Goal: Transaction & Acquisition: Purchase product/service

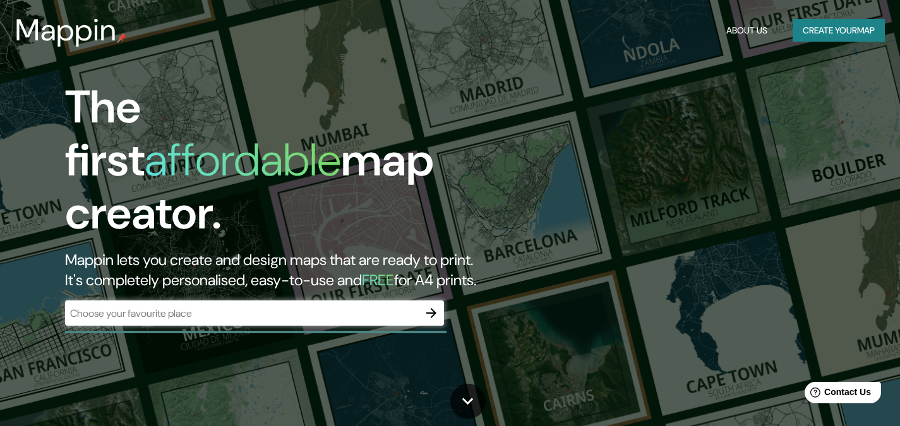
click at [317, 301] on div "​" at bounding box center [254, 313] width 379 height 25
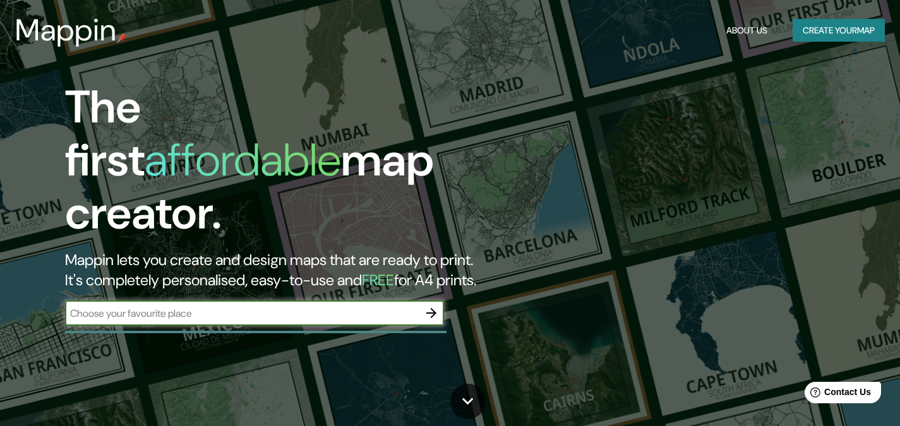
paste input "Av. [STREET_ADDRESS][PERSON_NAME]"
type input "Av. [STREET_ADDRESS][PERSON_NAME]"
click at [433, 306] on icon "button" at bounding box center [431, 313] width 15 height 15
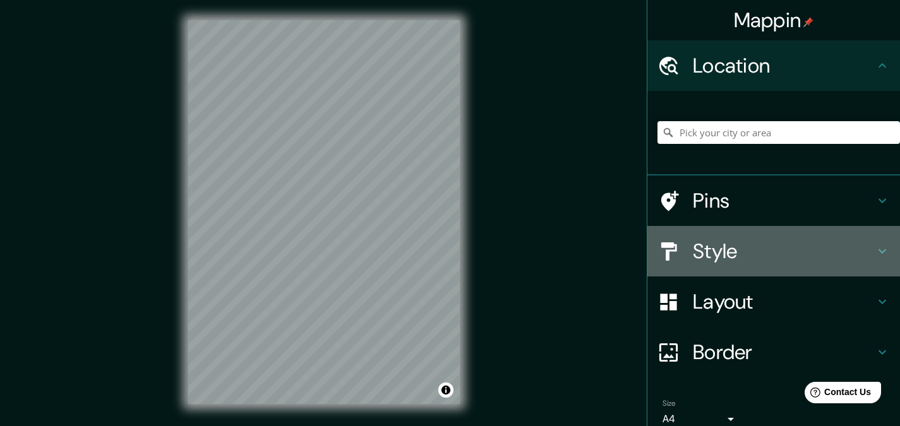
click at [745, 255] on h4 "Style" at bounding box center [784, 251] width 182 height 25
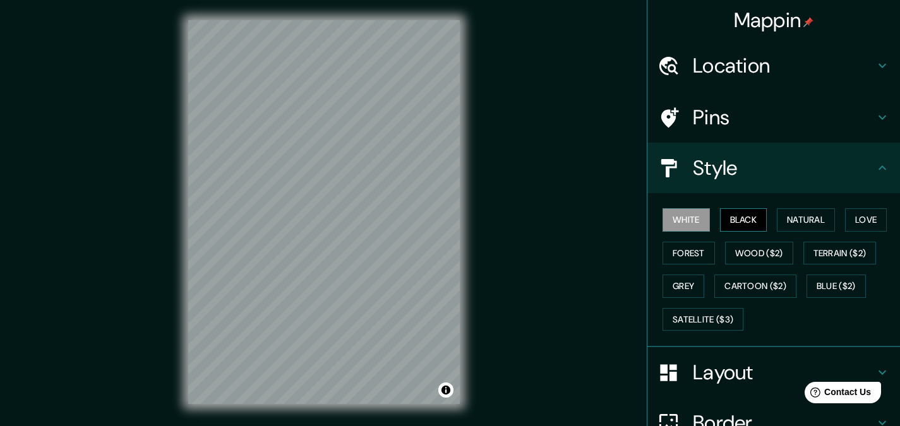
click at [733, 227] on button "Black" at bounding box center [743, 219] width 47 height 23
click at [782, 224] on button "Natural" at bounding box center [806, 219] width 58 height 23
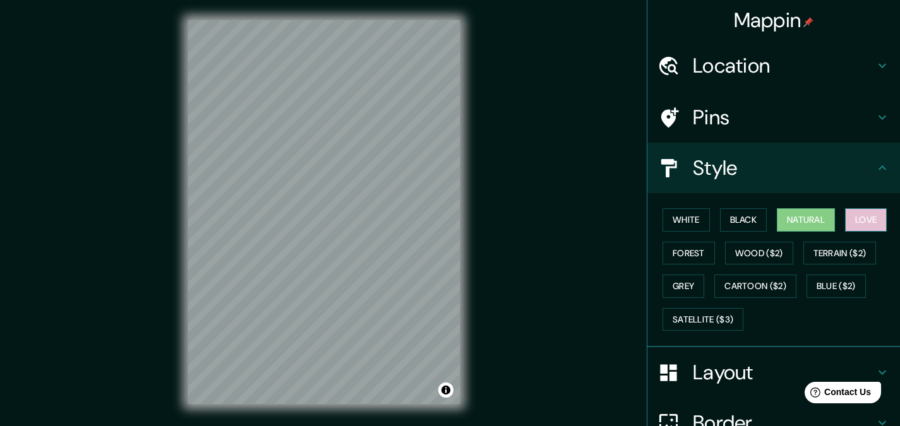
click at [855, 226] on button "Love" at bounding box center [866, 219] width 42 height 23
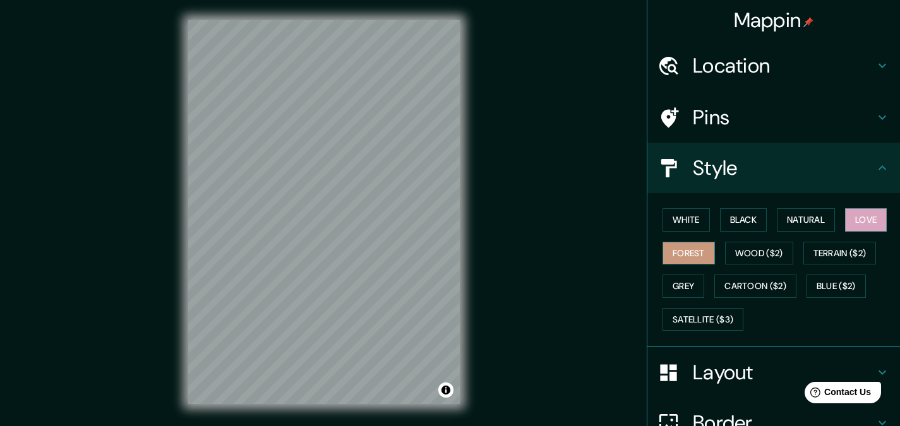
click at [677, 255] on button "Forest" at bounding box center [689, 253] width 52 height 23
click at [788, 254] on div "White Black Natural Love Forest Wood ($2) Terrain ($2) Grey Cartoon ($2) Blue (…" at bounding box center [778, 269] width 243 height 133
click at [767, 255] on button "Wood ($2)" at bounding box center [759, 253] width 68 height 23
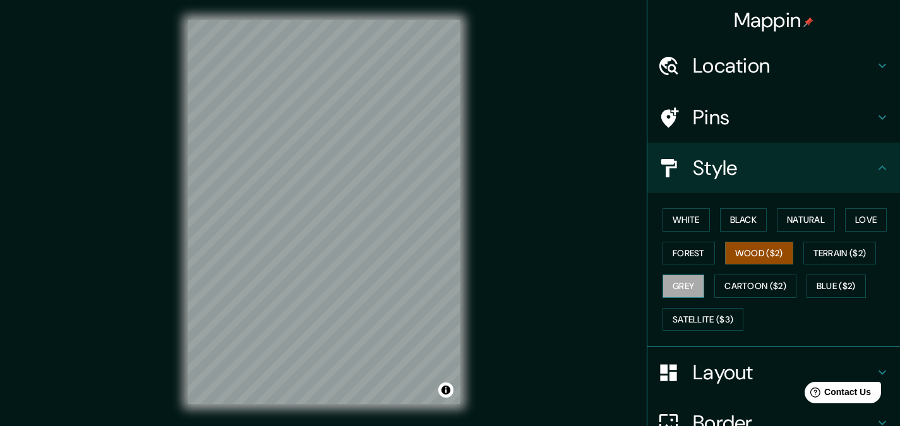
click at [692, 286] on button "Grey" at bounding box center [684, 286] width 42 height 23
click at [805, 224] on button "Natural" at bounding box center [806, 219] width 58 height 23
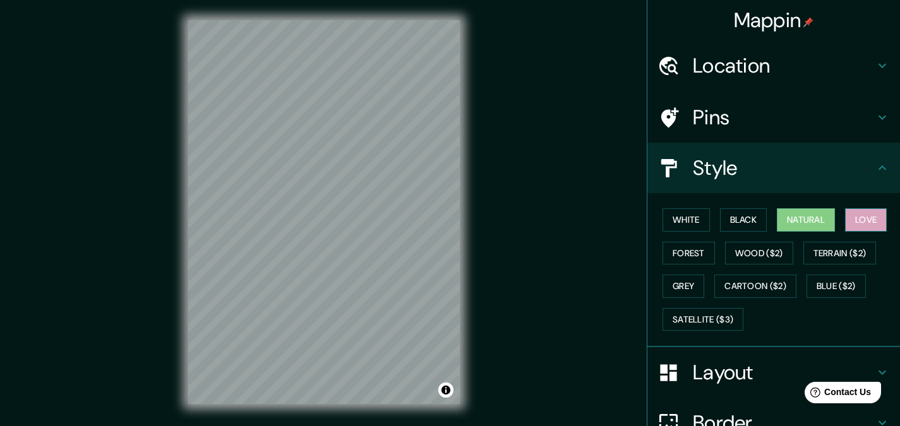
click at [851, 224] on button "Love" at bounding box center [866, 219] width 42 height 23
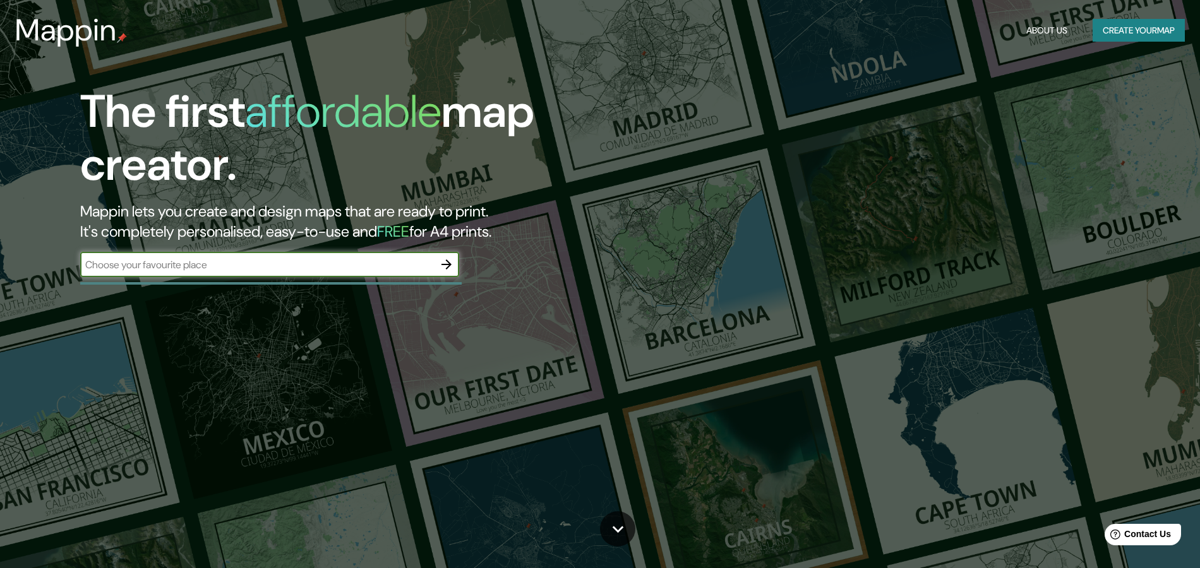
click at [226, 258] on input "text" at bounding box center [257, 265] width 354 height 15
type input "v"
type input "Av. [STREET_ADDRESS][PERSON_NAME]"
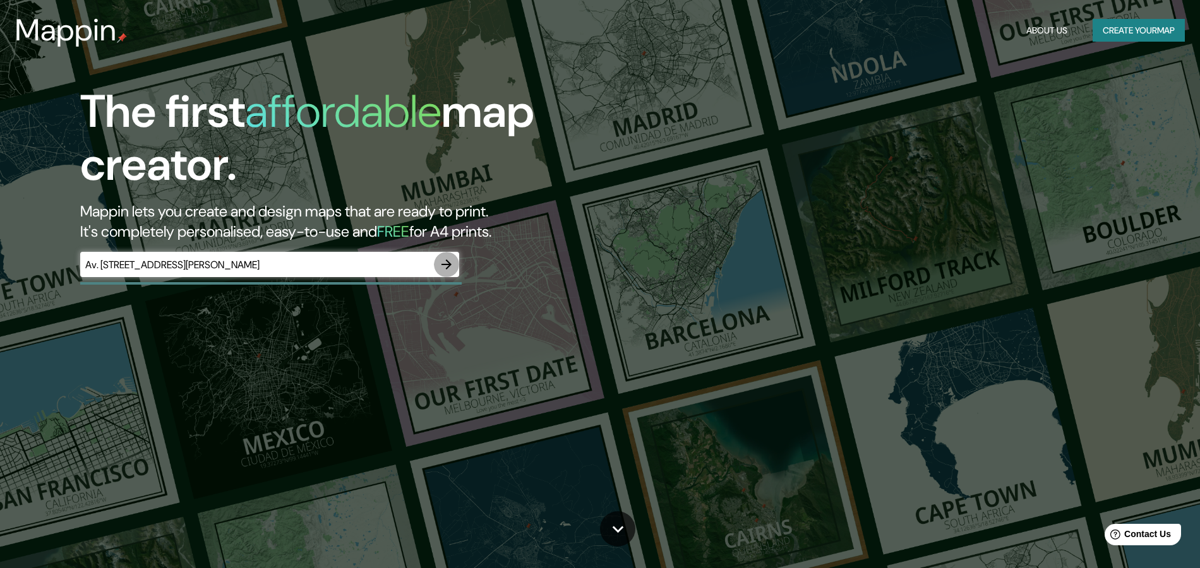
click at [451, 270] on icon "button" at bounding box center [446, 264] width 15 height 15
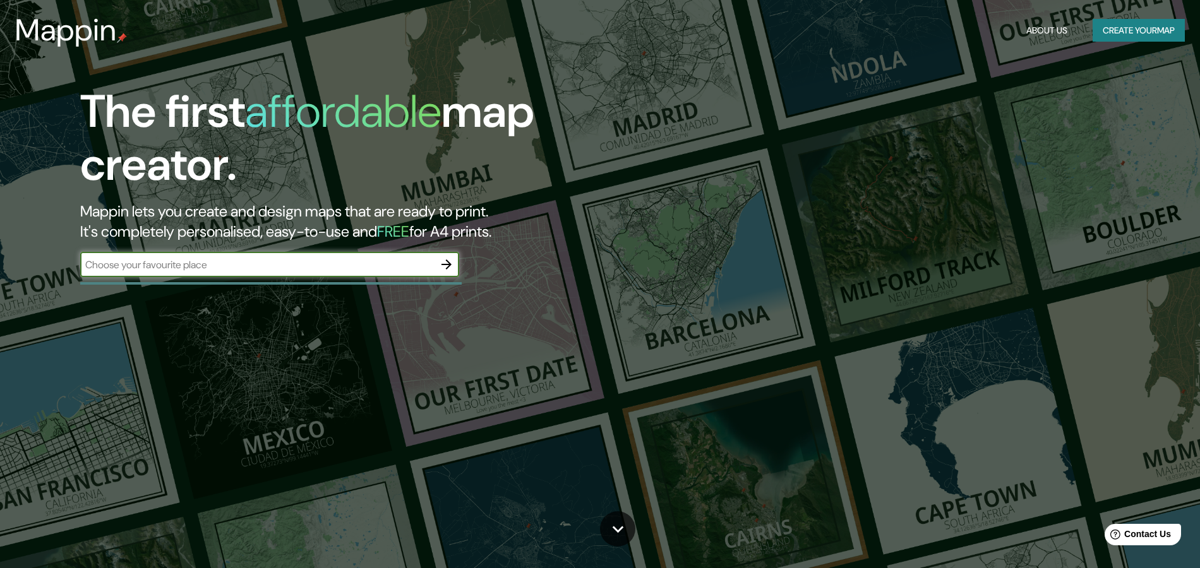
click at [267, 263] on input "text" at bounding box center [257, 265] width 354 height 15
type input "torre mayor [GEOGRAPHIC_DATA]"
click at [440, 265] on icon "button" at bounding box center [446, 264] width 15 height 15
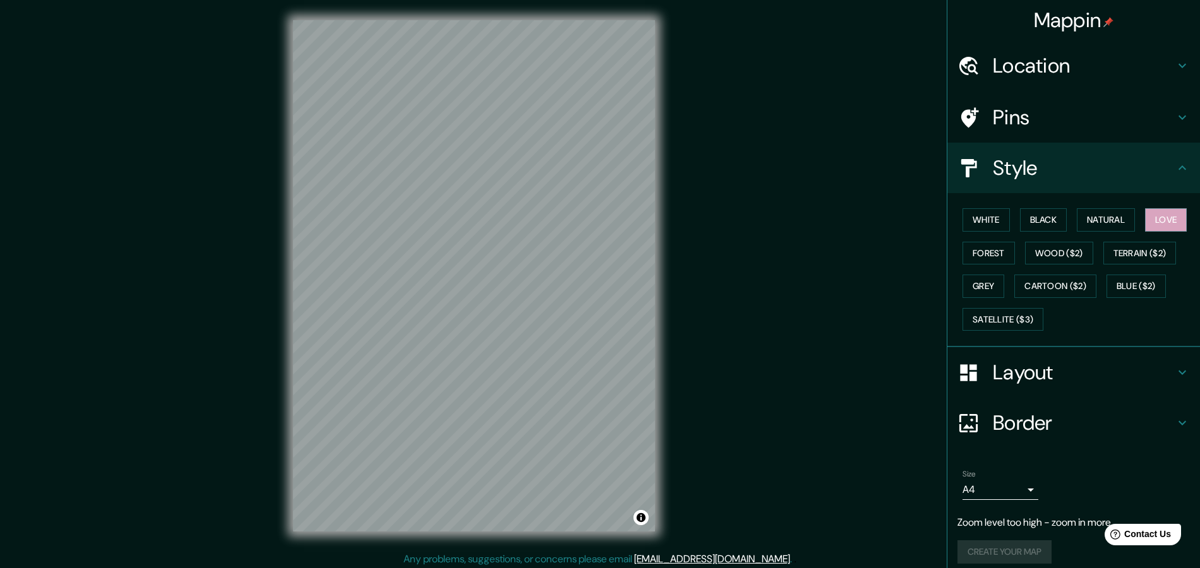
click at [715, 290] on div "Mappin Location Pins Style [PERSON_NAME] Black Natural Love Forest [PERSON_NAME…" at bounding box center [600, 286] width 1200 height 572
click at [745, 249] on div "Mappin Location Pins Style [PERSON_NAME] Black Natural Love Forest [PERSON_NAME…" at bounding box center [600, 286] width 1200 height 572
click at [801, 245] on div "Mappin Location Pins Style [PERSON_NAME] Black Natural Love Forest [PERSON_NAME…" at bounding box center [600, 286] width 1200 height 572
click at [706, 294] on div "Mappin Location Pins Style [PERSON_NAME] Black Natural Love Forest [PERSON_NAME…" at bounding box center [600, 286] width 1200 height 572
click at [669, 195] on div "© Mapbox © OpenStreetMap Improve this map" at bounding box center [474, 276] width 402 height 552
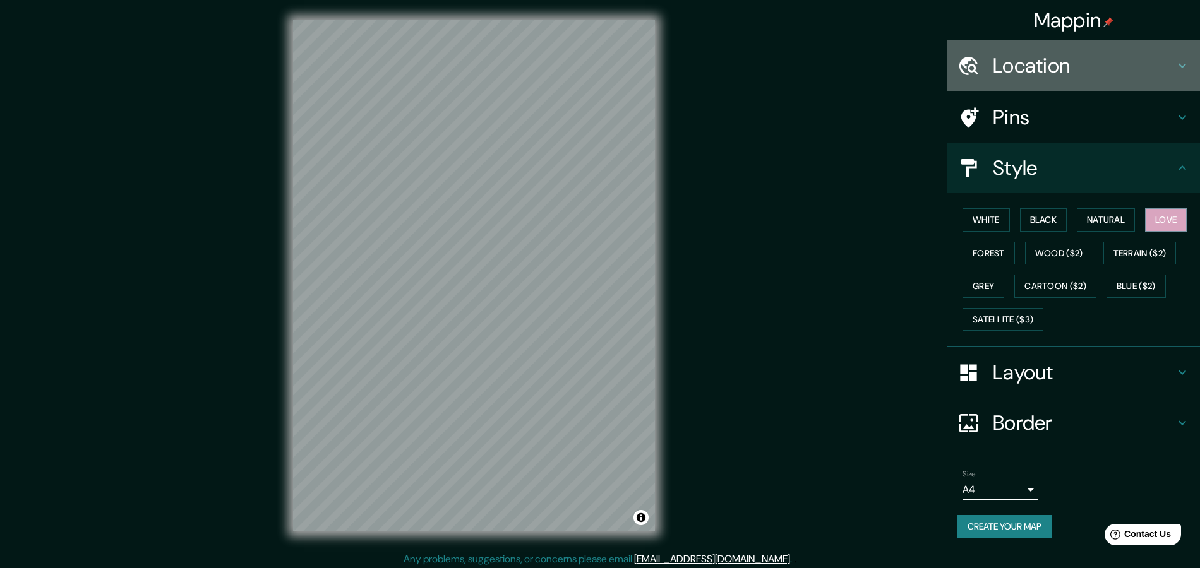
click at [909, 53] on h4 "Location" at bounding box center [1084, 65] width 182 height 25
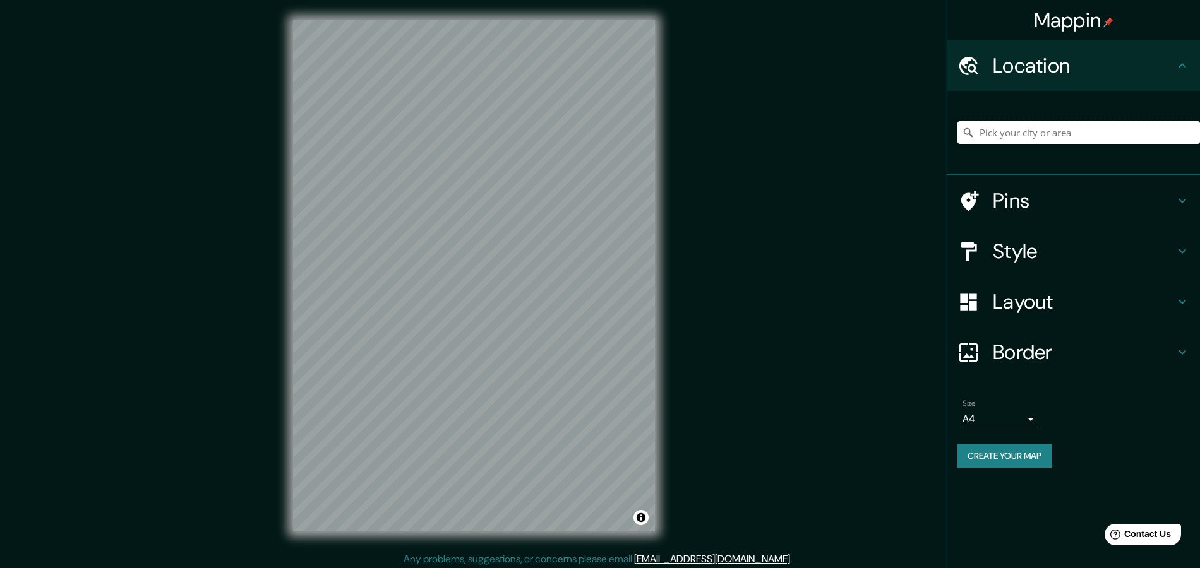
click at [909, 139] on input "Pick your city or area" at bounding box center [1078, 132] width 243 height 23
paste input "Av. [STREET_ADDRESS][PERSON_NAME]"
type input "[STREET_ADDRESS]"
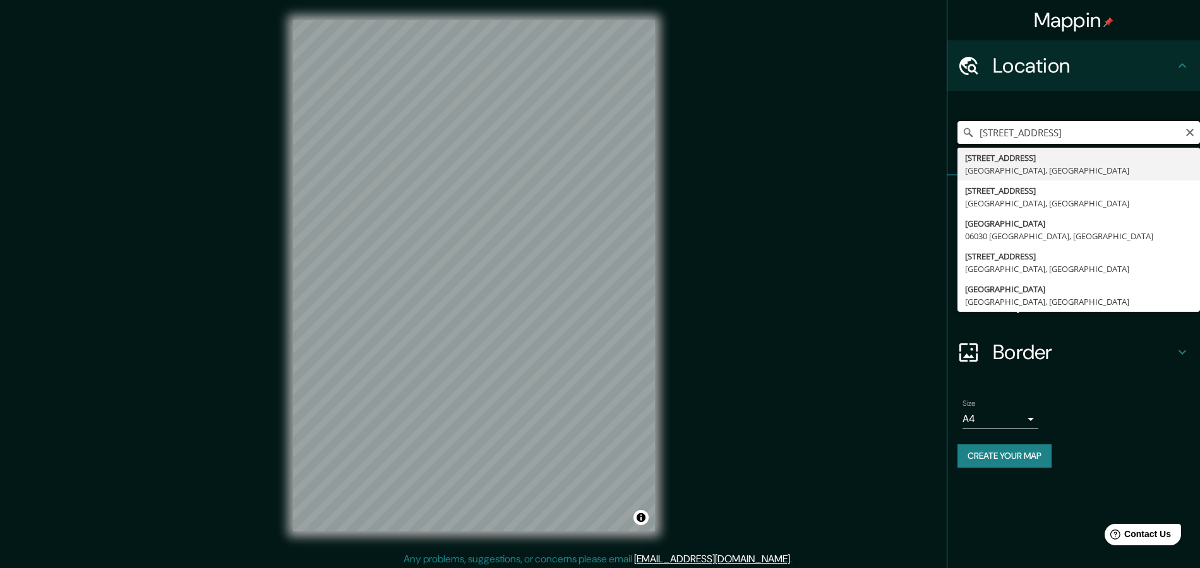
click at [909, 129] on input "[STREET_ADDRESS]" at bounding box center [1078, 132] width 243 height 23
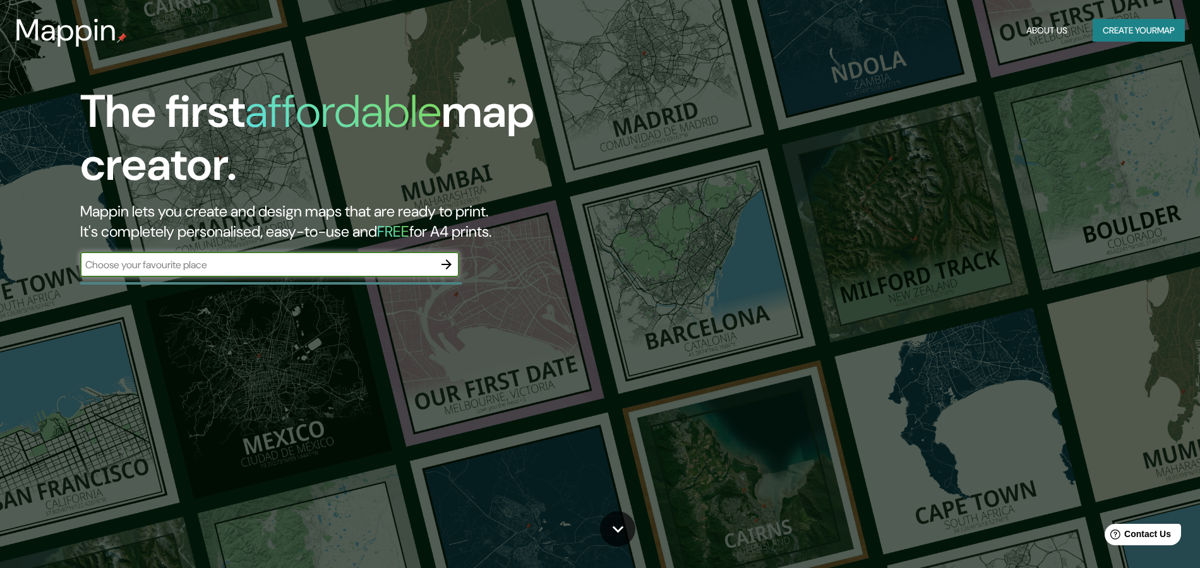
click at [301, 270] on input "text" at bounding box center [257, 265] width 354 height 15
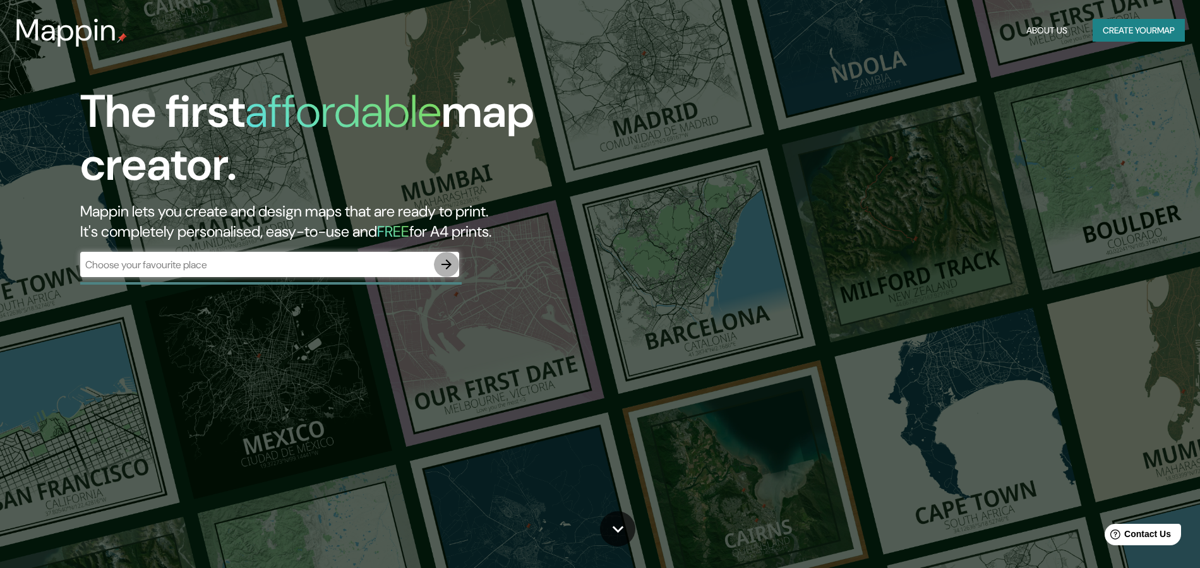
click at [441, 261] on icon "button" at bounding box center [446, 264] width 15 height 15
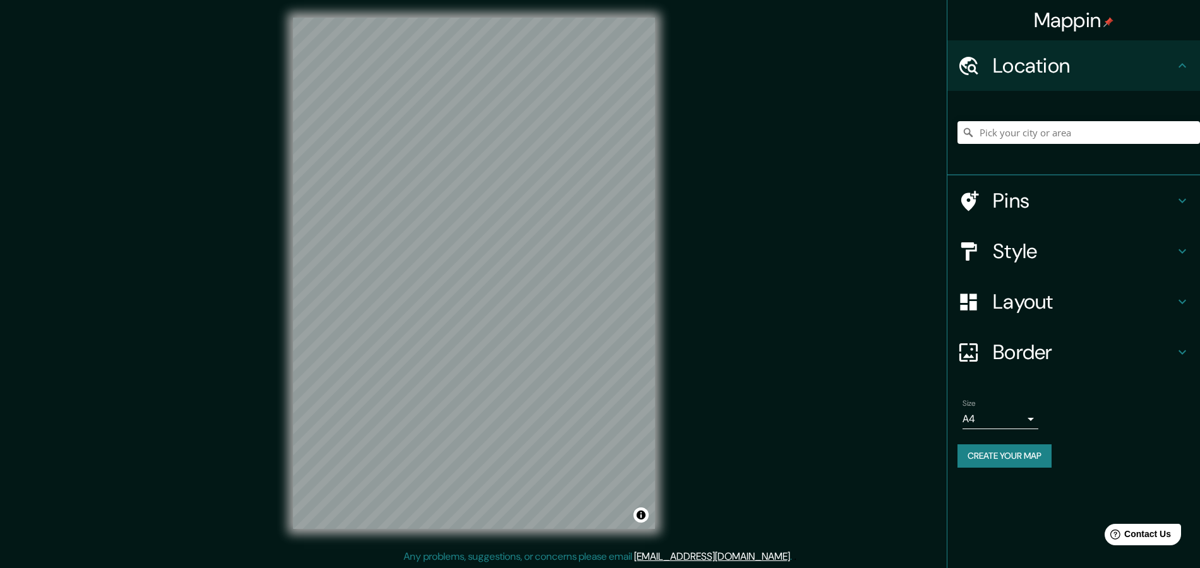
scroll to position [4, 0]
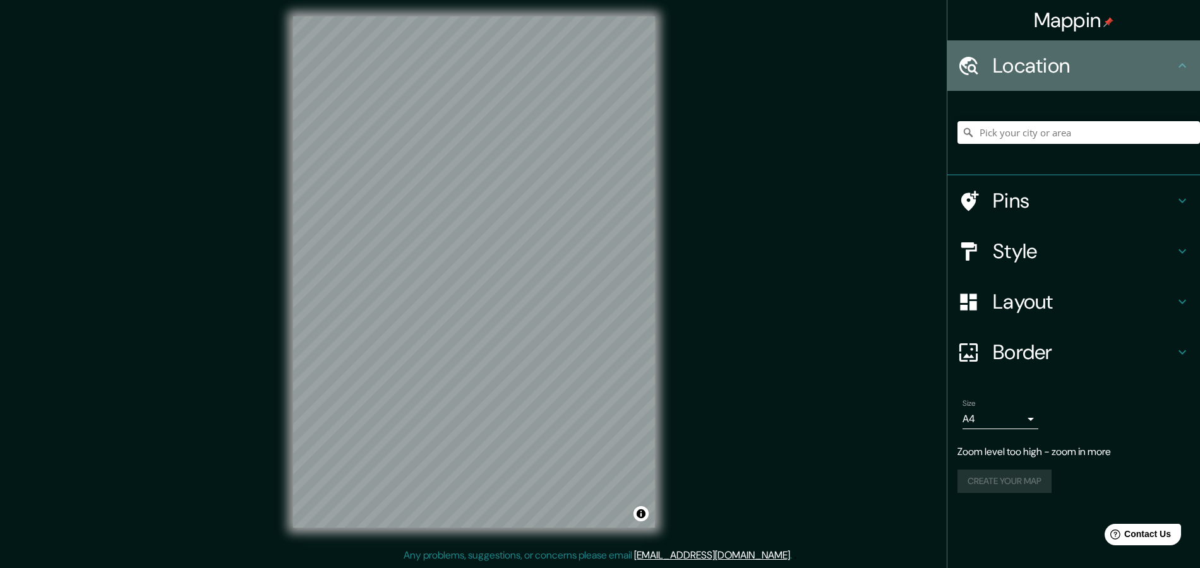
click at [909, 53] on h4 "Location" at bounding box center [1084, 65] width 182 height 25
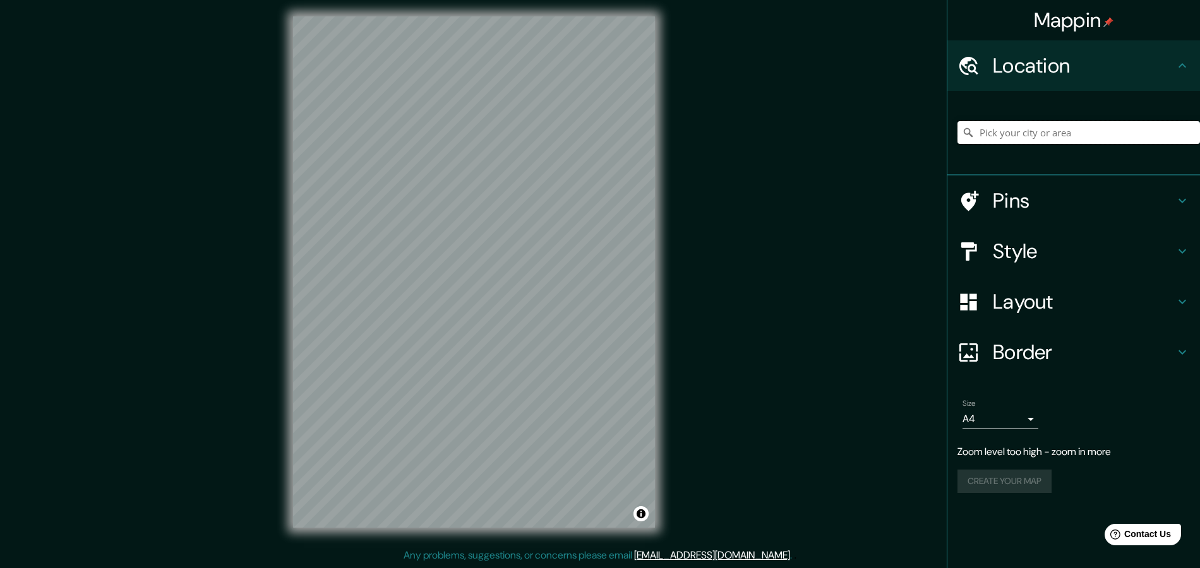
click at [909, 135] on input "Pick your city or area" at bounding box center [1078, 132] width 243 height 23
paste input "Av. [STREET_ADDRESS][PERSON_NAME]"
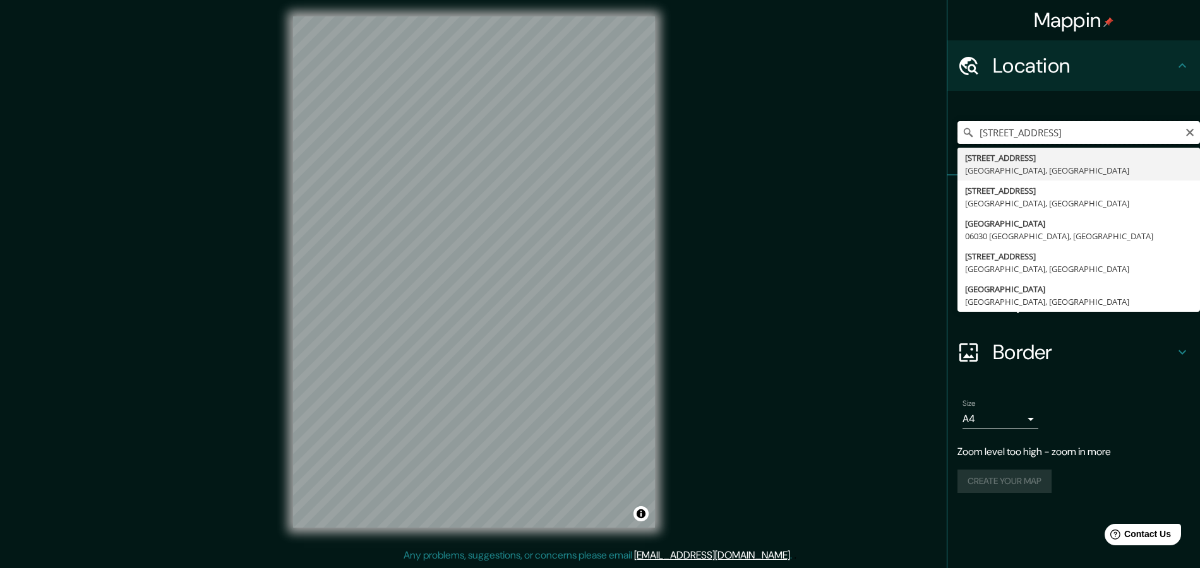
scroll to position [0, 0]
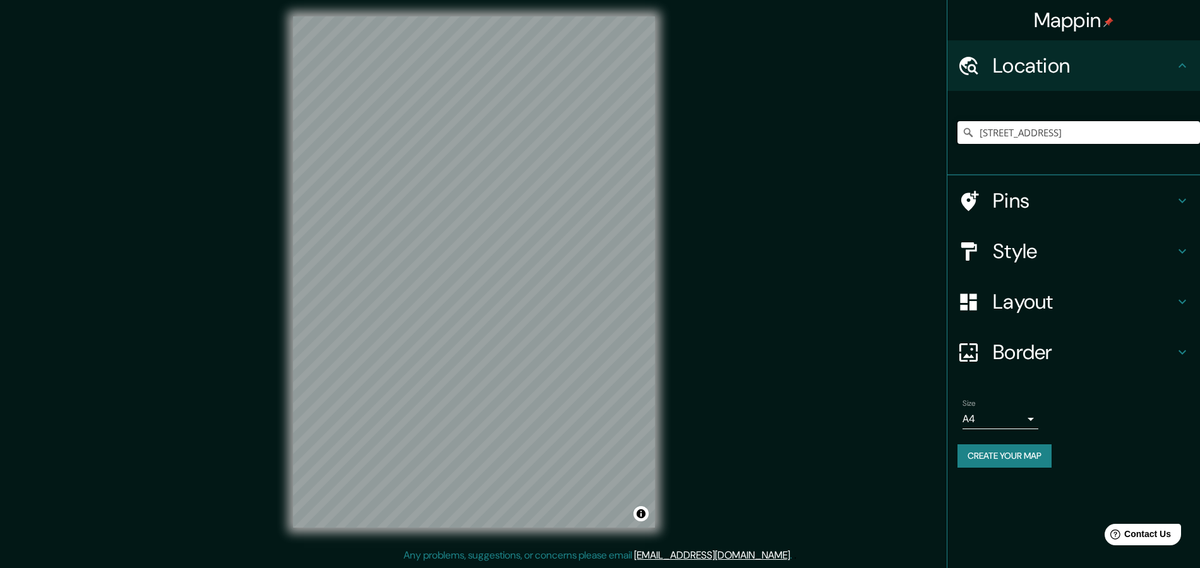
type input "[STREET_ADDRESS]"
